Goal: Transaction & Acquisition: Book appointment/travel/reservation

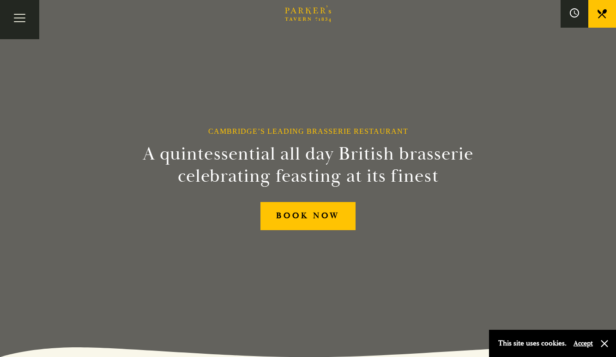
click at [584, 346] on button "Accept" at bounding box center [582, 343] width 19 height 9
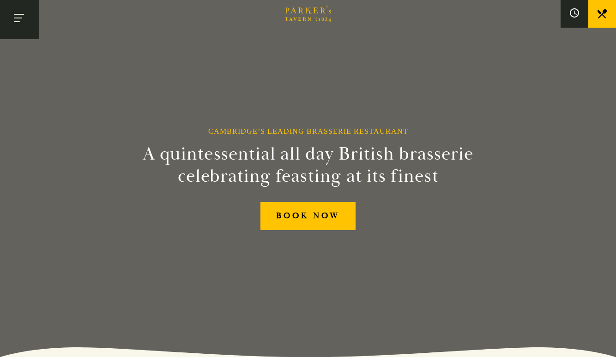
click at [18, 20] on button "Toggle navigation" at bounding box center [19, 19] width 39 height 39
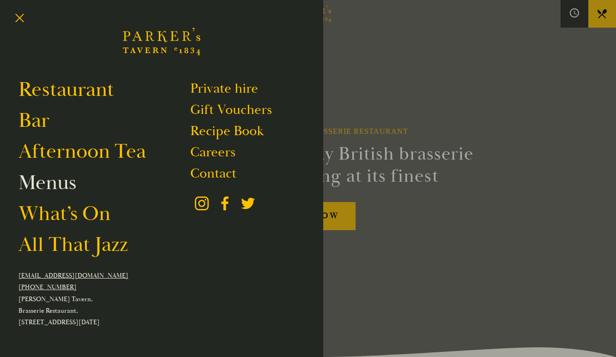
click at [52, 187] on link "Menus" at bounding box center [47, 183] width 58 height 26
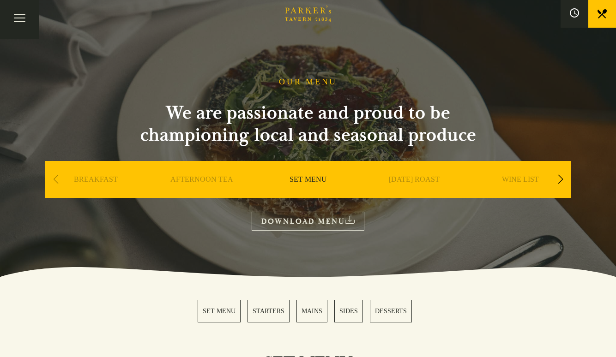
click at [219, 310] on link "SET MENU" at bounding box center [219, 311] width 43 height 23
click at [17, 19] on button "Toggle navigation" at bounding box center [19, 19] width 39 height 39
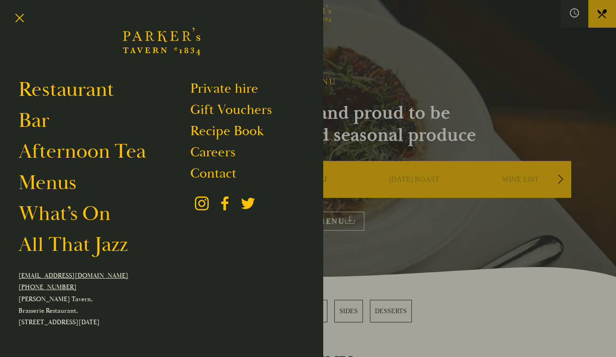
click at [480, 75] on div at bounding box center [308, 178] width 616 height 357
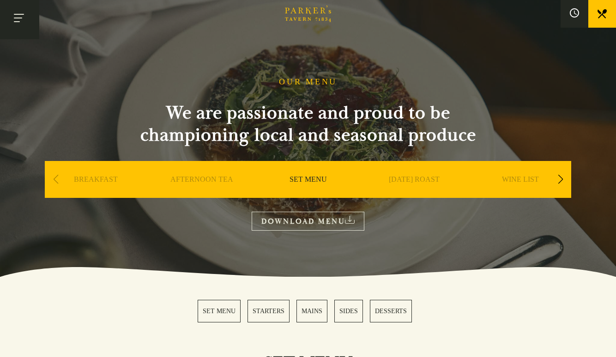
click at [17, 20] on button "Toggle navigation" at bounding box center [19, 19] width 39 height 39
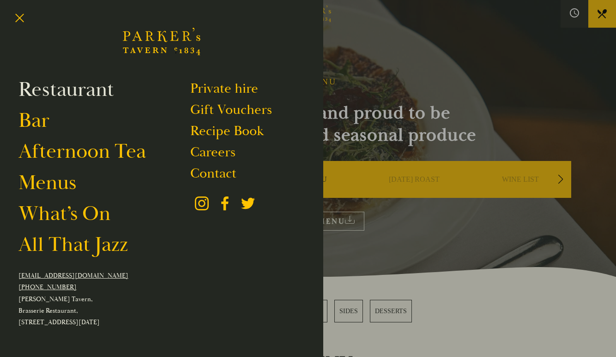
click at [57, 92] on link "Restaurant" at bounding box center [66, 90] width 96 height 26
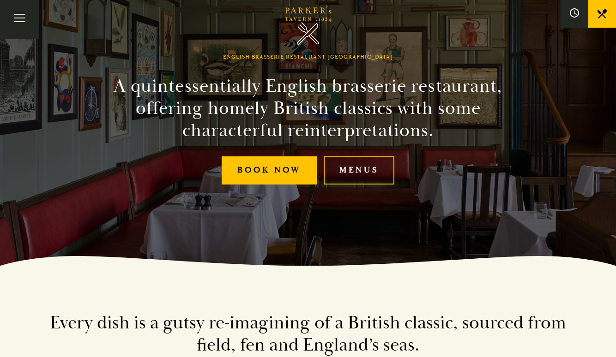
scroll to position [94, 0]
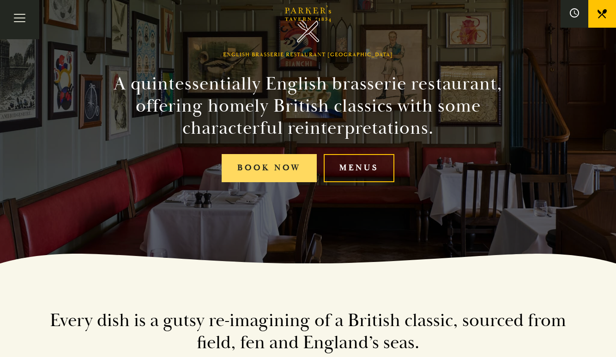
click at [289, 172] on link "Book Now" at bounding box center [269, 168] width 95 height 28
click at [411, 292] on div "Every dish is a gutsy re-imagining of a British classic, sourced from field, fe…" at bounding box center [308, 316] width 554 height 104
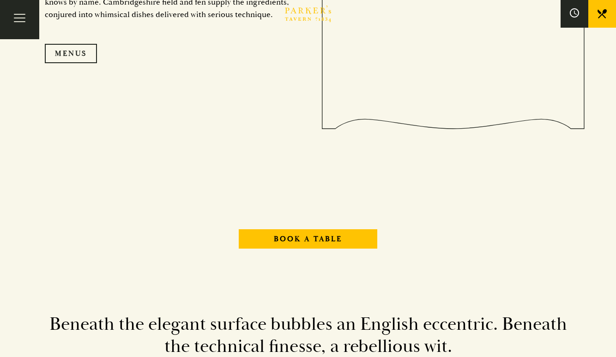
scroll to position [1044, 0]
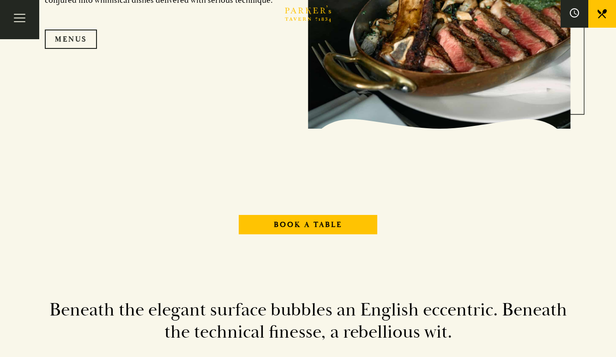
click at [478, 270] on div "Beneath the elegant surface bubbles an English eccentric. Beneath the technical…" at bounding box center [308, 305] width 554 height 104
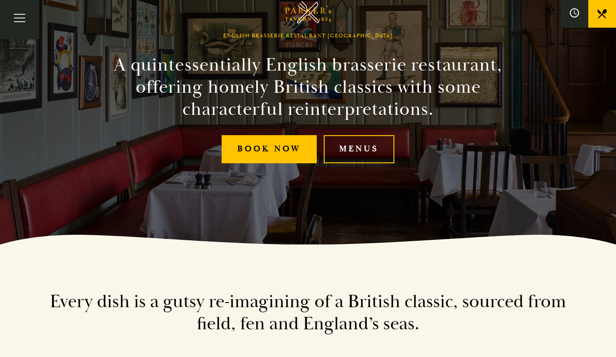
scroll to position [107, 0]
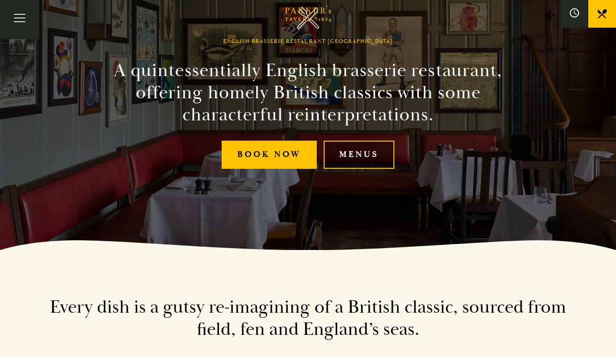
click at [355, 152] on link "Menus" at bounding box center [359, 155] width 71 height 28
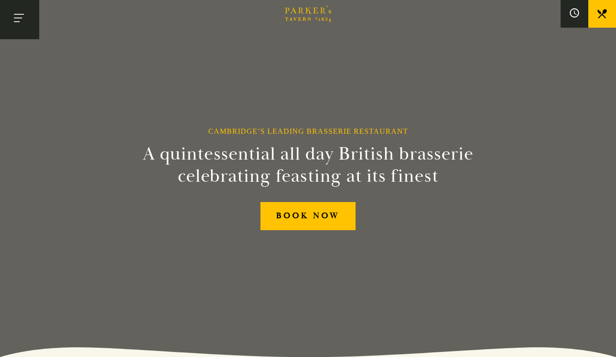
click at [18, 15] on button "Toggle navigation" at bounding box center [19, 19] width 39 height 39
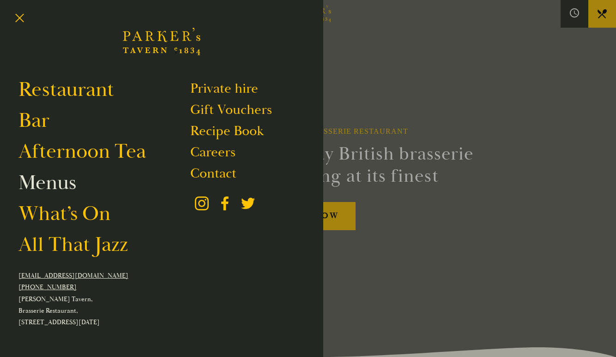
click at [51, 193] on link "Menus" at bounding box center [47, 183] width 58 height 26
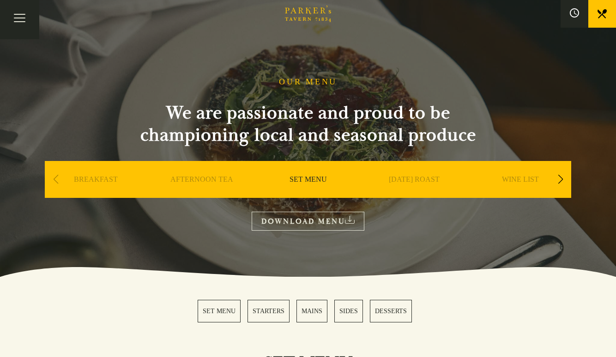
click at [302, 178] on link "SET MENU" at bounding box center [307, 193] width 37 height 37
click at [305, 222] on link "DOWNLOAD MENU" at bounding box center [308, 221] width 113 height 19
click at [12, 17] on button "Toggle navigation" at bounding box center [19, 19] width 39 height 39
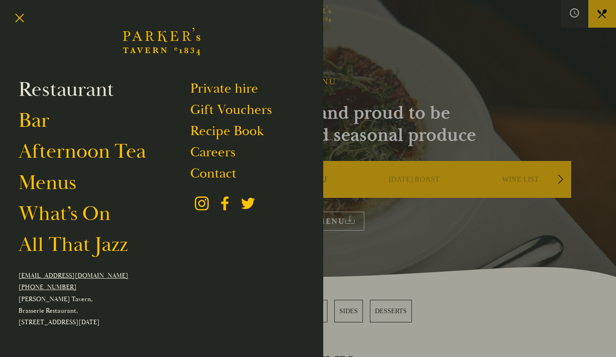
click at [85, 90] on link "Restaurant" at bounding box center [66, 90] width 96 height 26
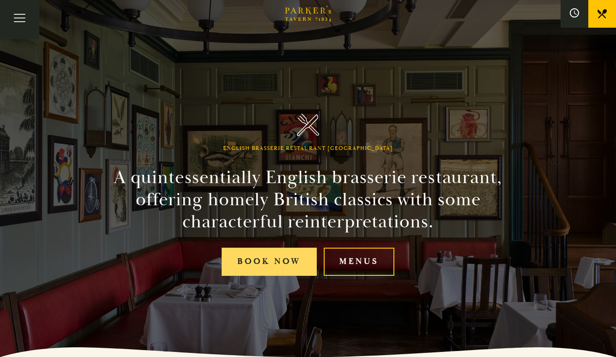
click at [285, 259] on link "Book Now" at bounding box center [269, 262] width 95 height 28
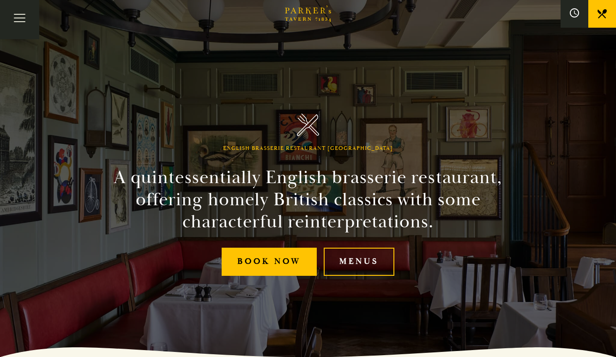
click at [379, 72] on div "English Brasserie Restaurant Cambridge A quintessentially English brasserie res…" at bounding box center [308, 178] width 554 height 357
click at [18, 19] on button "Toggle navigation" at bounding box center [19, 19] width 39 height 39
